Goal: Transaction & Acquisition: Purchase product/service

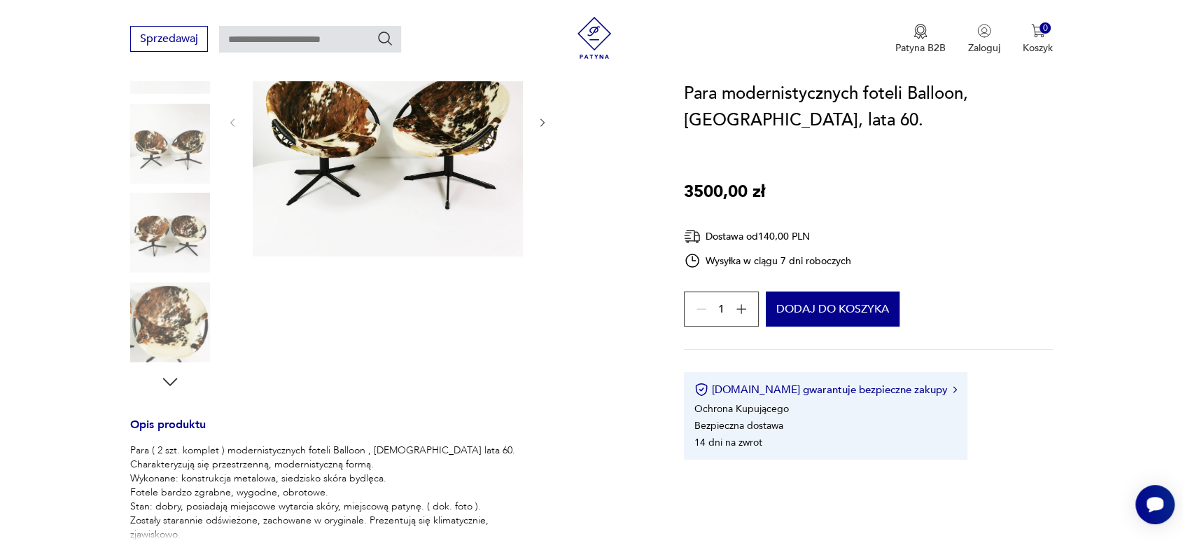
scroll to position [249, 0]
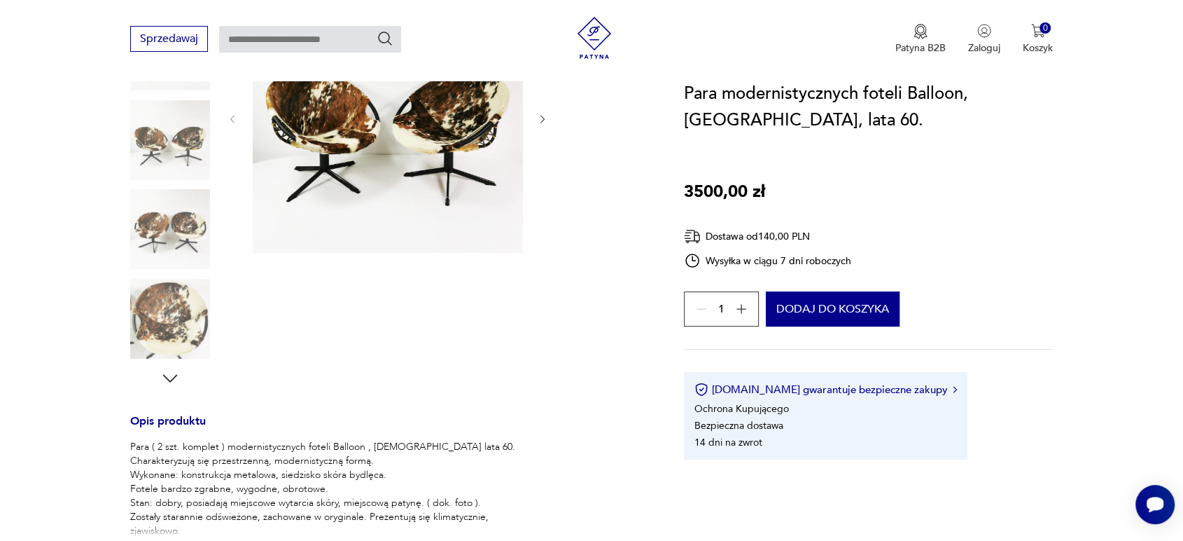
click at [165, 313] on img at bounding box center [170, 319] width 80 height 80
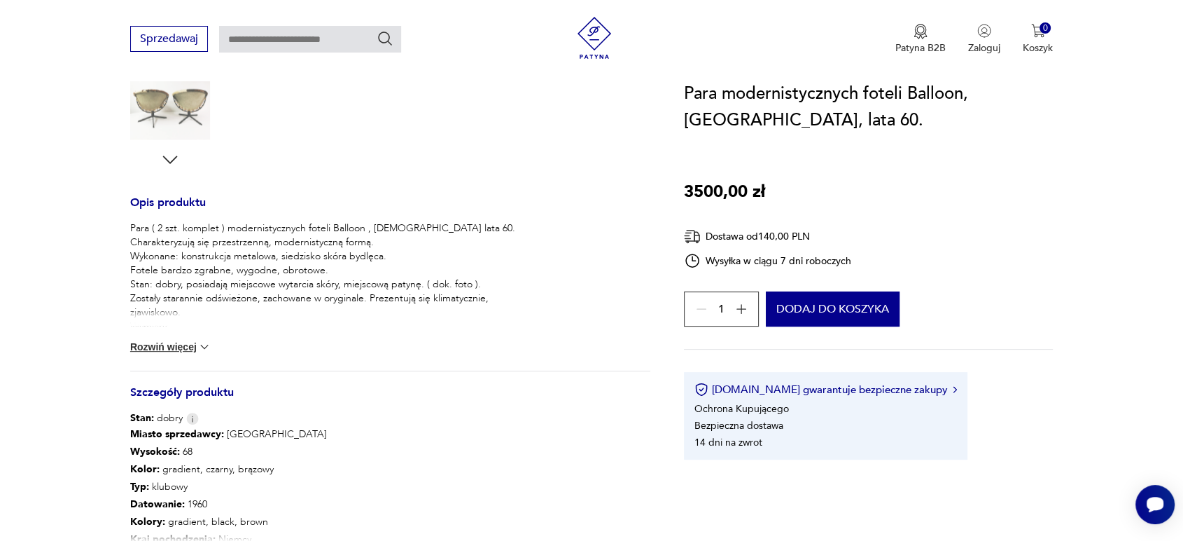
scroll to position [498, 0]
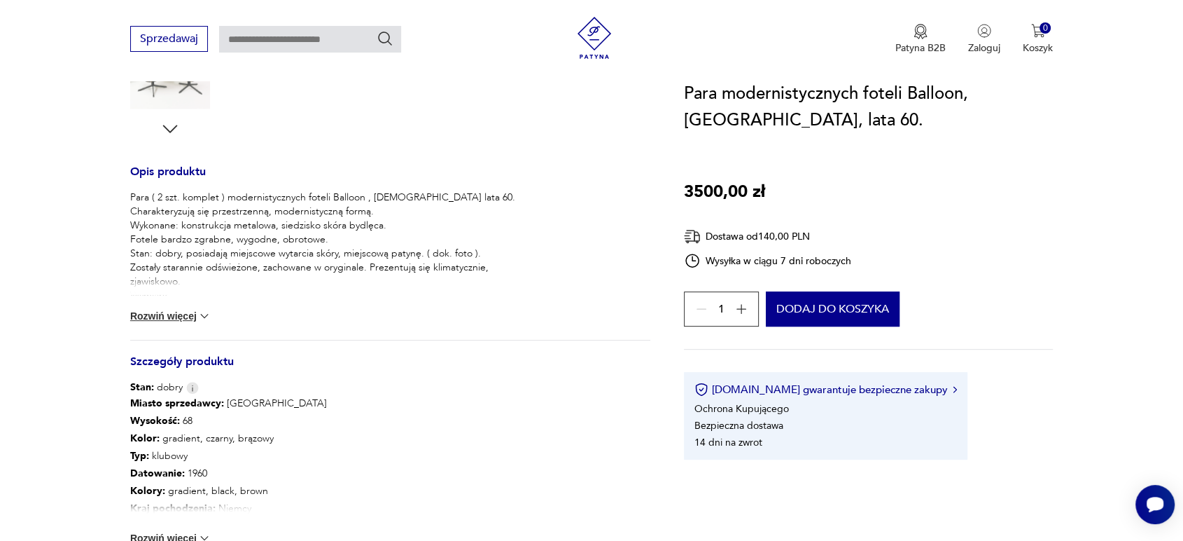
click at [150, 319] on button "Rozwiń więcej" at bounding box center [170, 316] width 81 height 14
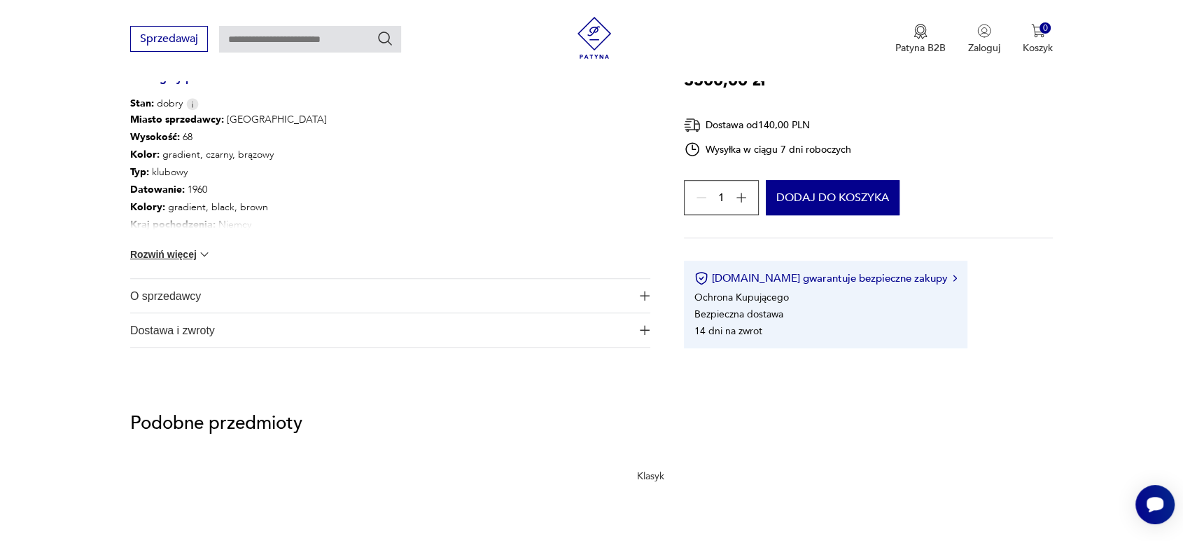
scroll to position [902, 0]
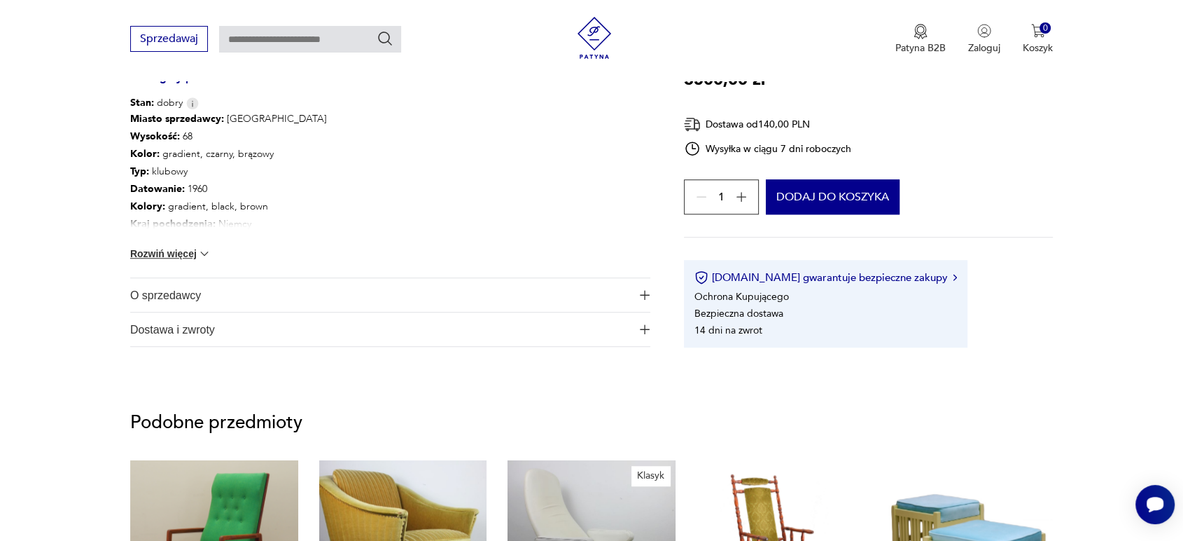
click at [176, 257] on button "Rozwiń więcej" at bounding box center [170, 253] width 81 height 14
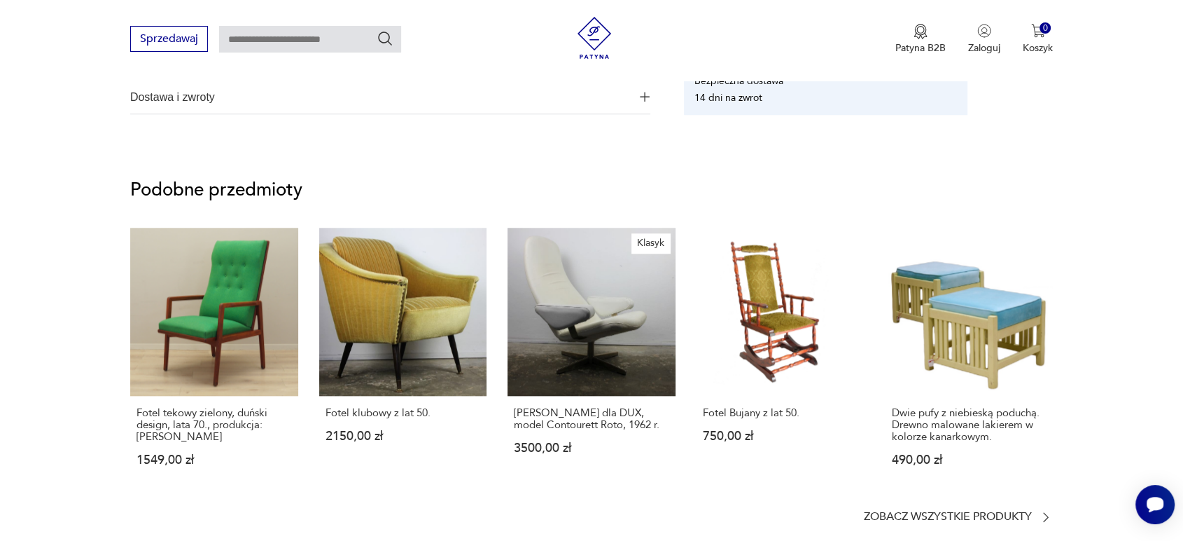
scroll to position [1276, 0]
